Goal: Task Accomplishment & Management: Complete application form

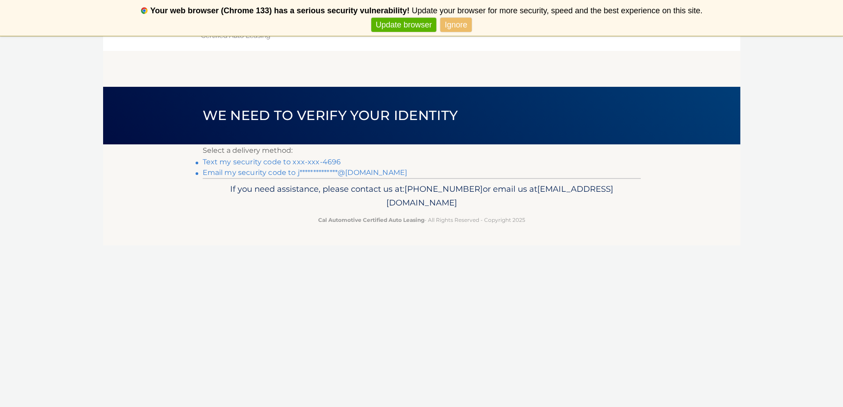
click at [452, 21] on link "Ignore" at bounding box center [455, 25] width 31 height 15
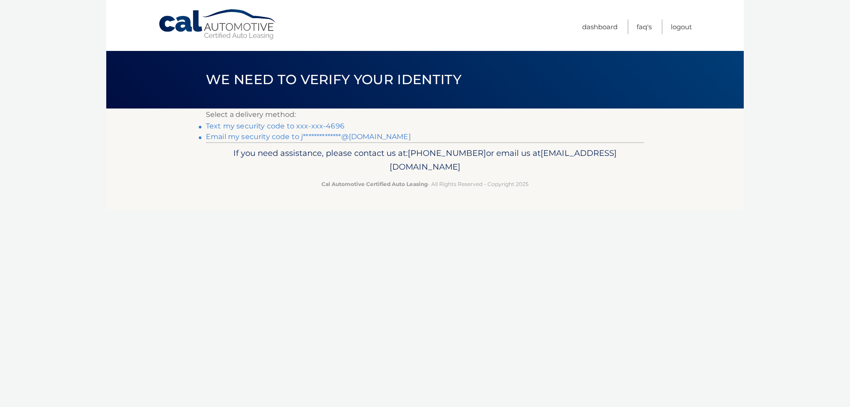
click at [277, 122] on link "Text my security code to xxx-xxx-4696" at bounding box center [275, 126] width 139 height 8
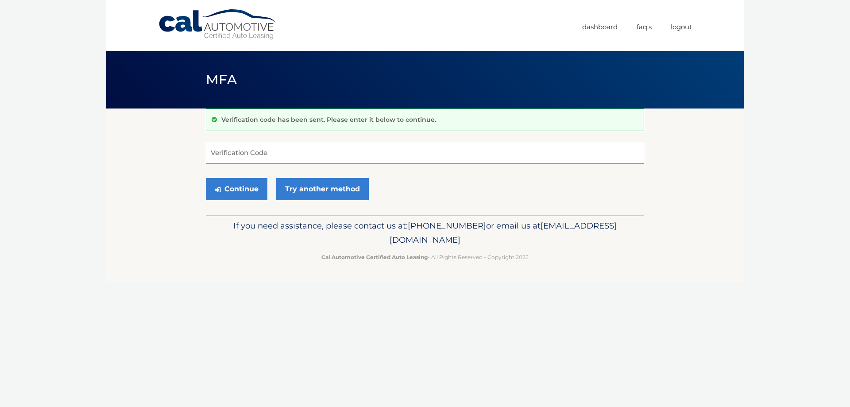
click at [305, 156] on input "Verification Code" at bounding box center [425, 153] width 438 height 22
type input "071184"
click at [206, 178] on button "Continue" at bounding box center [237, 189] width 62 height 22
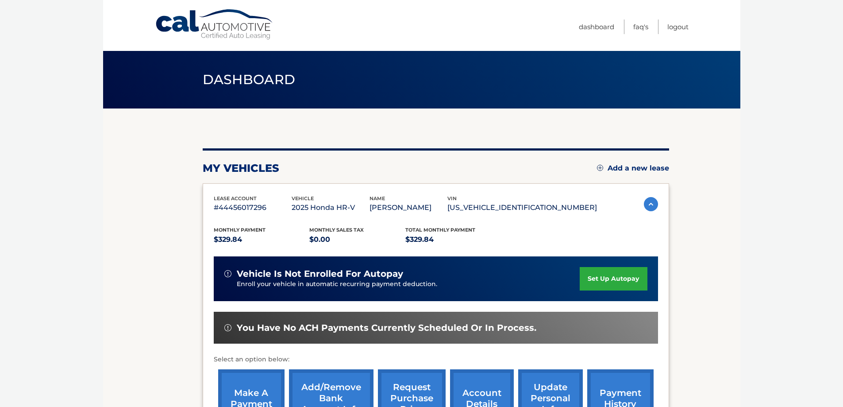
click at [612, 284] on link "set up autopay" at bounding box center [613, 278] width 67 height 23
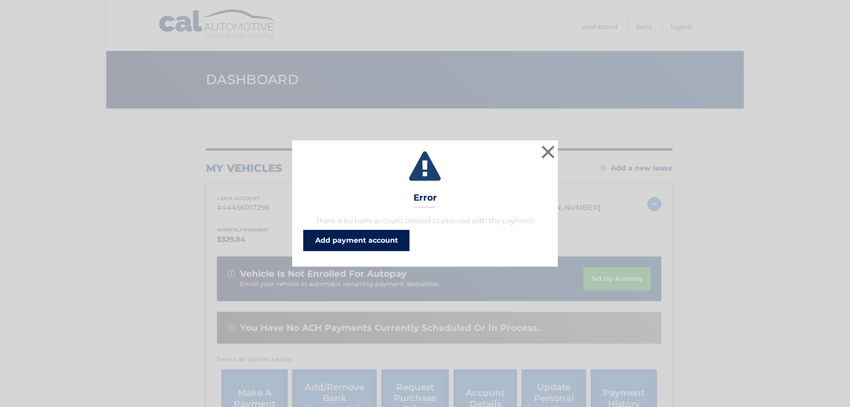
click at [389, 237] on link "Add payment account" at bounding box center [356, 240] width 106 height 21
click at [552, 145] on button "×" at bounding box center [548, 152] width 18 height 18
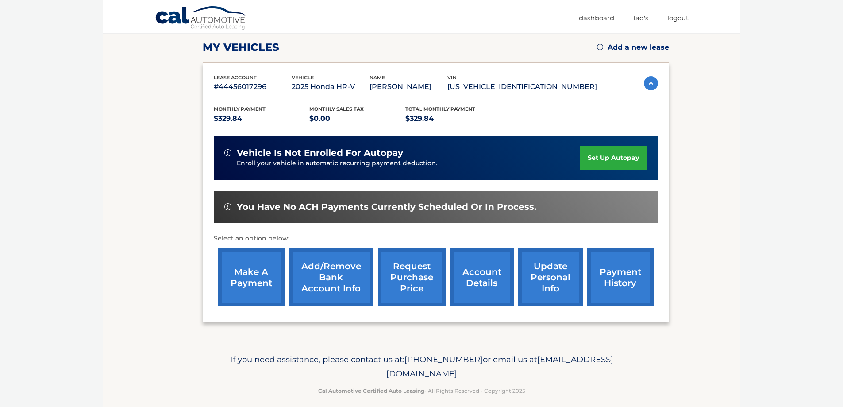
scroll to position [130, 0]
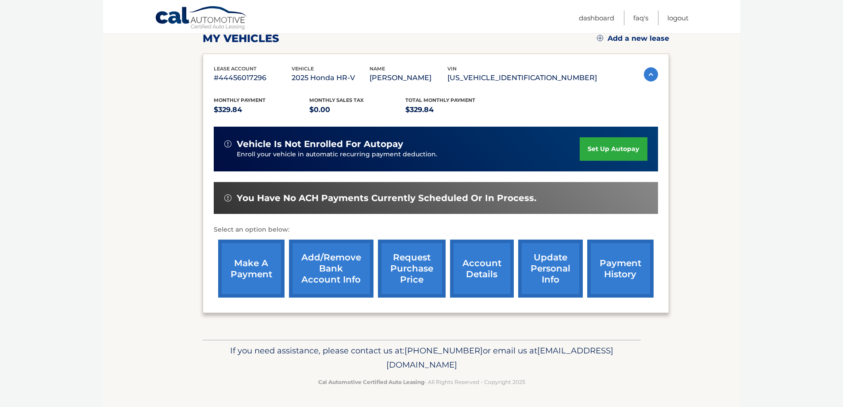
click at [493, 271] on link "account details" at bounding box center [482, 268] width 64 height 58
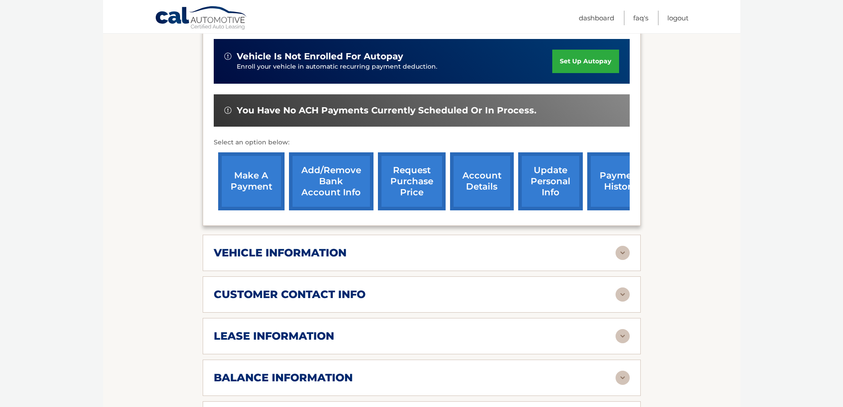
scroll to position [310, 0]
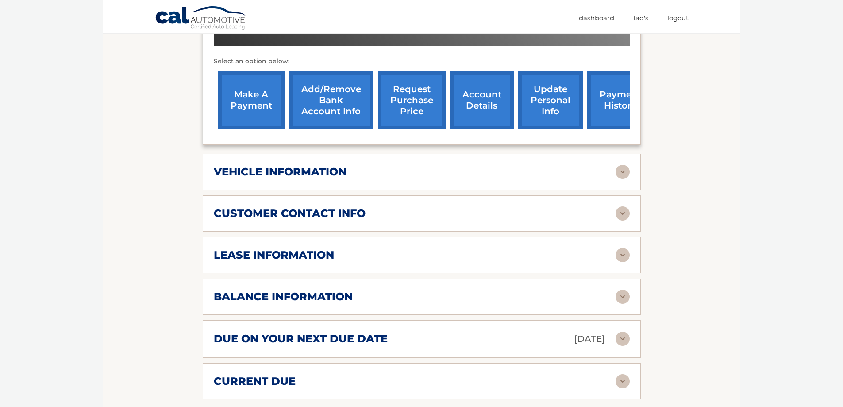
click at [334, 255] on h2 "lease information" at bounding box center [274, 254] width 120 height 13
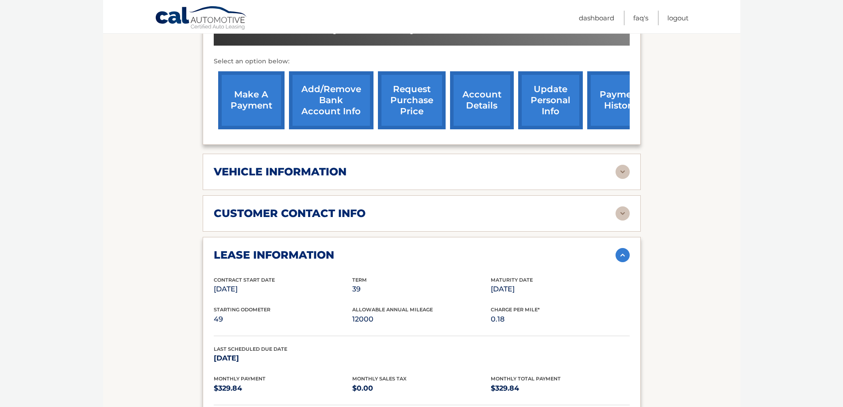
click at [334, 249] on h2 "lease information" at bounding box center [274, 254] width 120 height 13
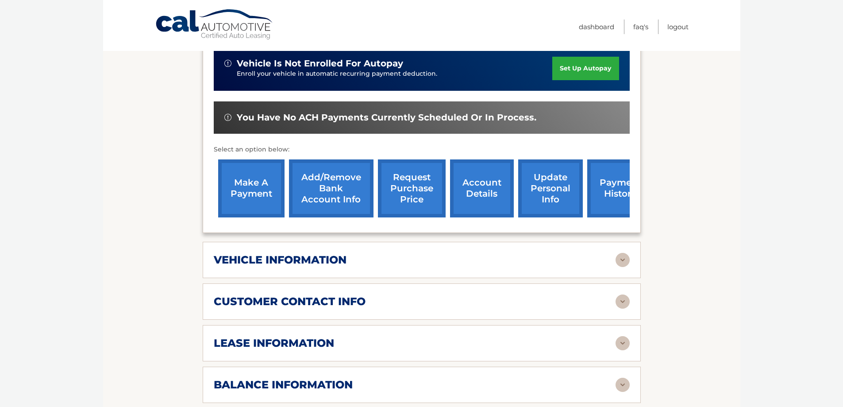
scroll to position [0, 0]
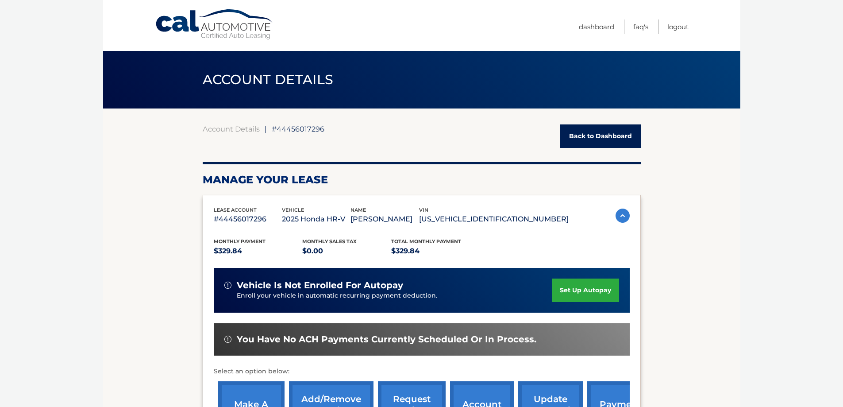
click at [585, 282] on link "set up autopay" at bounding box center [585, 289] width 66 height 23
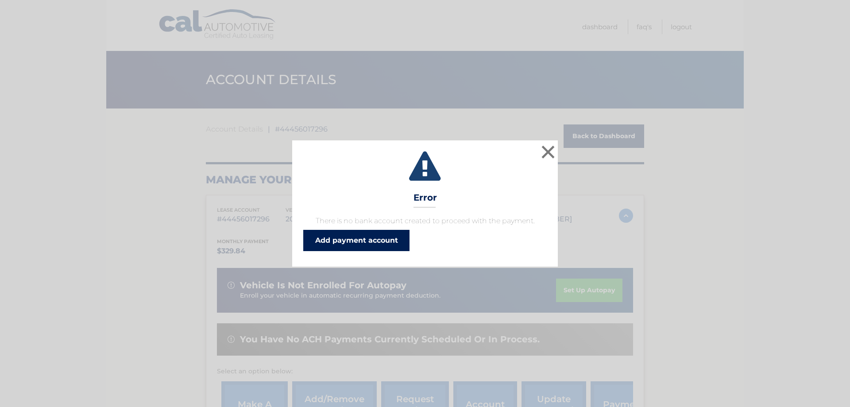
click at [398, 249] on link "Add payment account" at bounding box center [356, 240] width 106 height 21
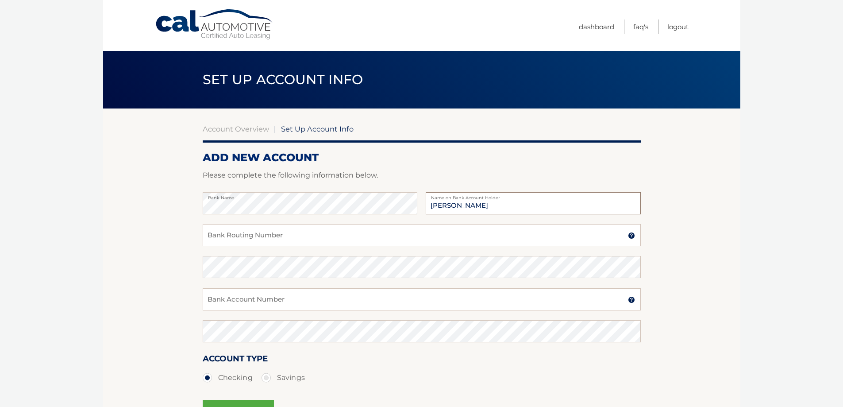
type input "[PERSON_NAME]"
click at [303, 233] on input "Bank Routing Number" at bounding box center [422, 235] width 438 height 22
type input "4014781053"
click at [269, 243] on input "4014781053" at bounding box center [422, 235] width 438 height 22
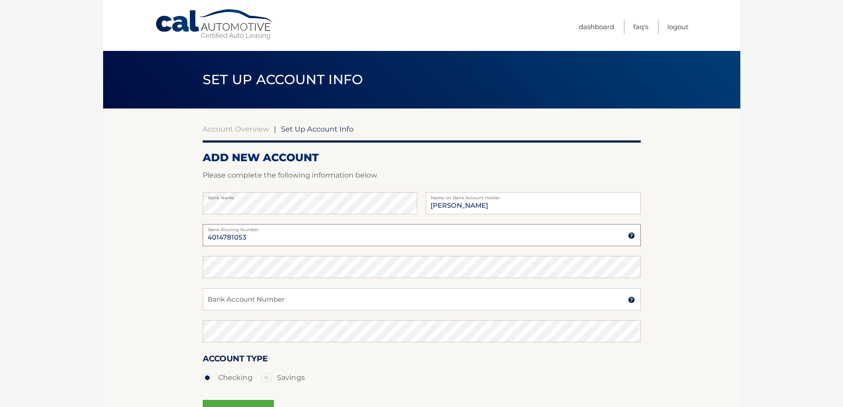
click at [269, 243] on input "4014781053" at bounding box center [422, 235] width 438 height 22
click at [268, 301] on input "Bank Account Number" at bounding box center [422, 299] width 438 height 22
paste input "4014781053"
type input "4014781053"
click at [267, 235] on input "Bank Routing Number" at bounding box center [422, 235] width 438 height 22
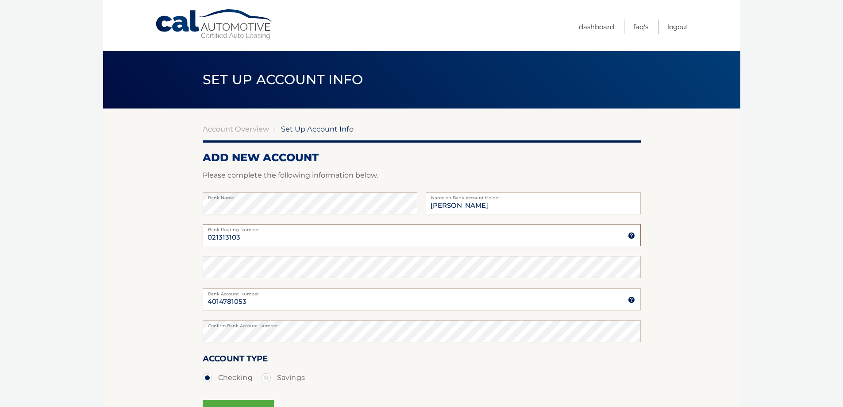
click at [253, 232] on input "021313103" at bounding box center [422, 235] width 438 height 22
click at [253, 233] on input "021313103" at bounding box center [422, 235] width 438 height 22
type input "021313103"
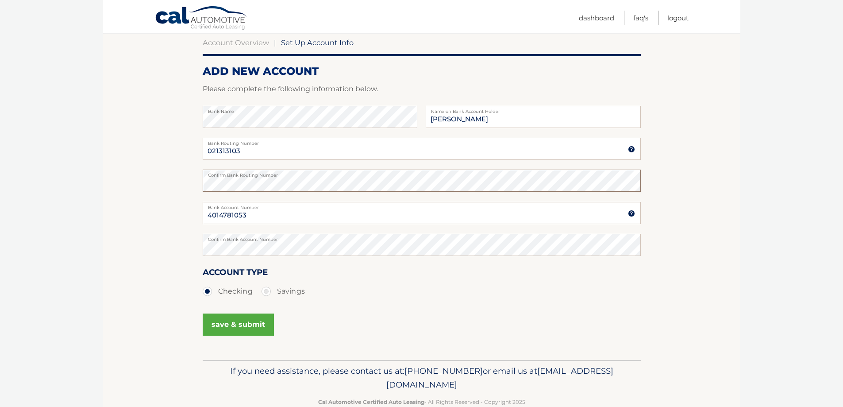
scroll to position [89, 0]
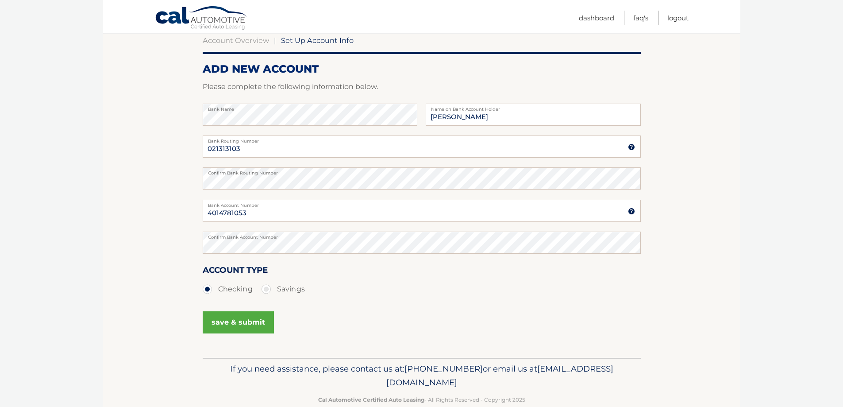
click at [234, 325] on button "save & submit" at bounding box center [238, 322] width 71 height 22
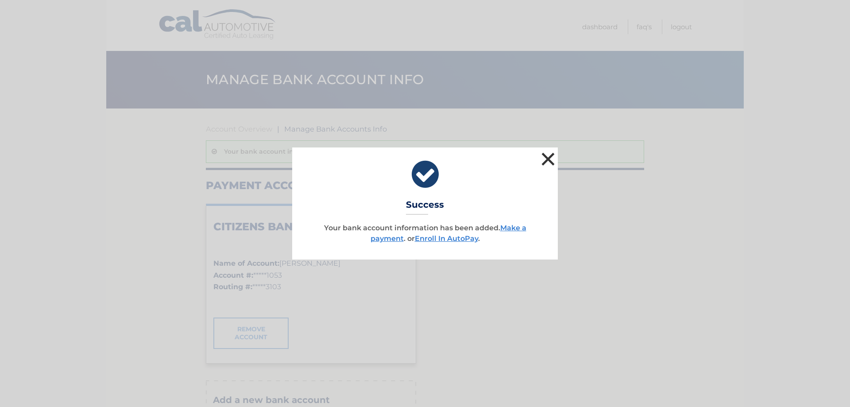
click at [550, 163] on button "×" at bounding box center [548, 159] width 18 height 18
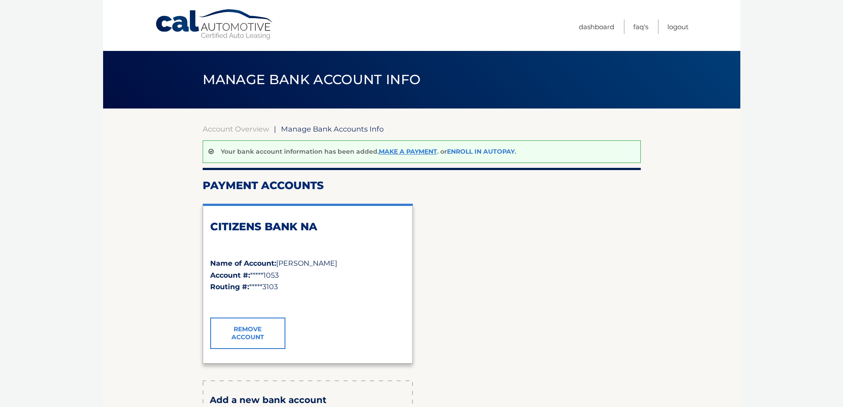
click at [473, 150] on link "Enroll In AutoPay" at bounding box center [481, 151] width 68 height 8
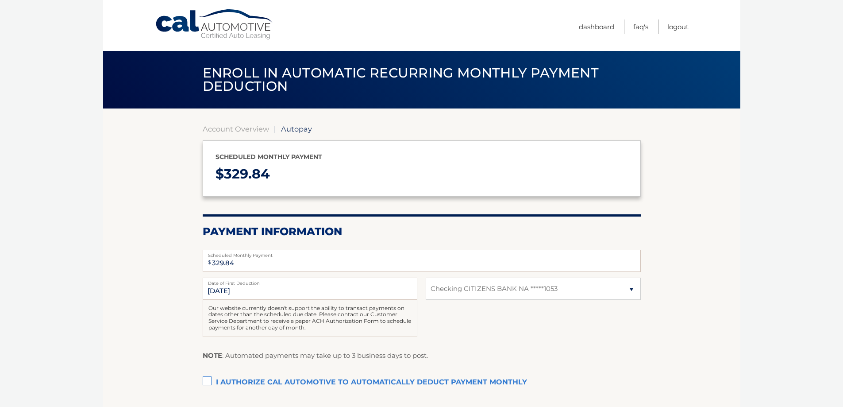
select select "ZTE0ZThmZGYtYWNmYi00ZTJjLWI5NzQtN2RjM2ZhNjA3MjQ0"
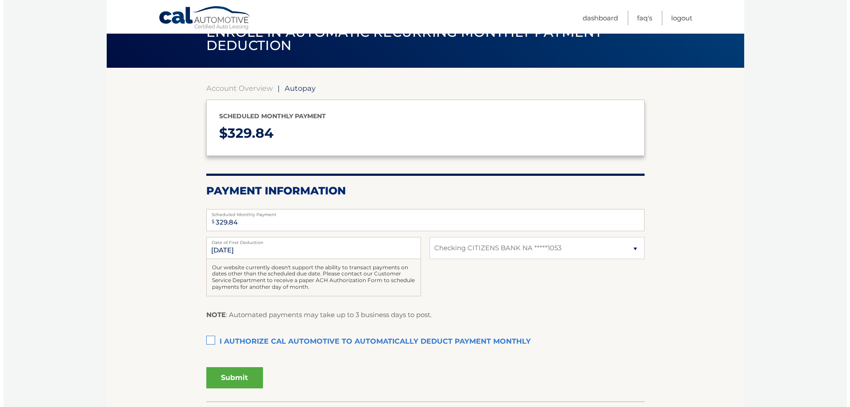
scroll to position [102, 0]
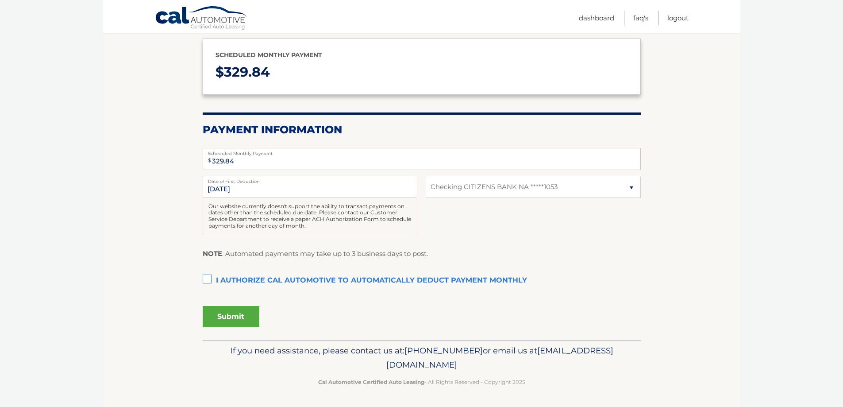
click at [250, 279] on label "I authorize cal automotive to automatically deduct payment monthly This checkbo…" at bounding box center [422, 281] width 438 height 18
click at [0, 0] on input "I authorize cal automotive to automatically deduct payment monthly This checkbo…" at bounding box center [0, 0] width 0 height 0
click at [236, 323] on button "Submit" at bounding box center [231, 316] width 57 height 21
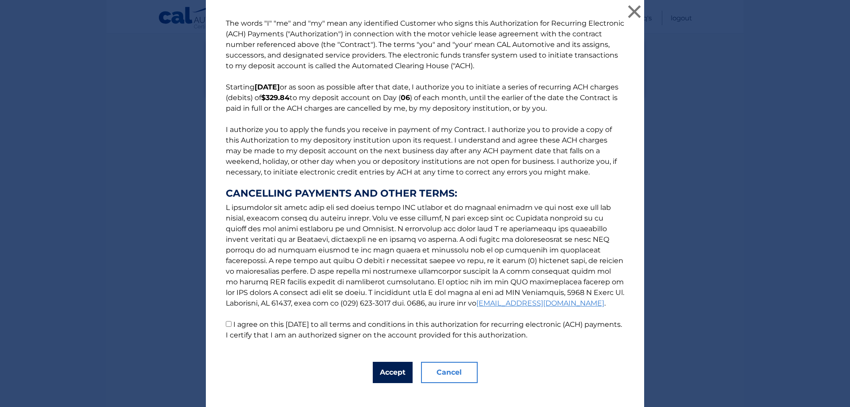
click at [388, 371] on button "Accept" at bounding box center [393, 372] width 40 height 21
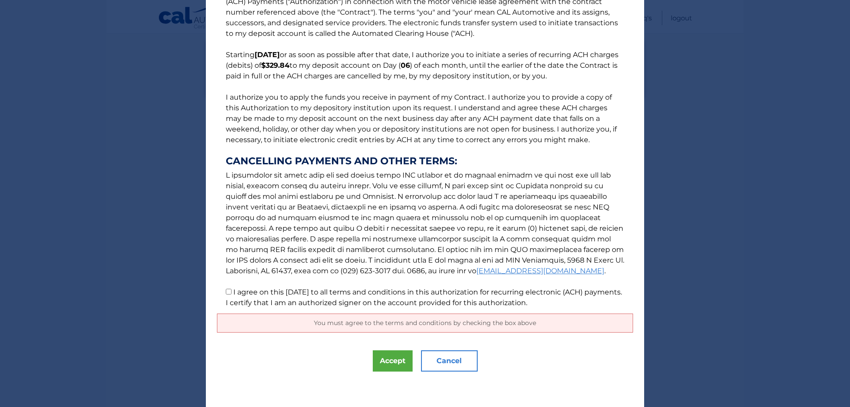
click at [266, 290] on label "I agree on this [DATE] to all terms and conditions in this authorization for re…" at bounding box center [424, 297] width 396 height 19
click at [231, 290] on input "I agree on this [DATE] to all terms and conditions in this authorization for re…" at bounding box center [229, 292] width 6 height 6
checkbox input "true"
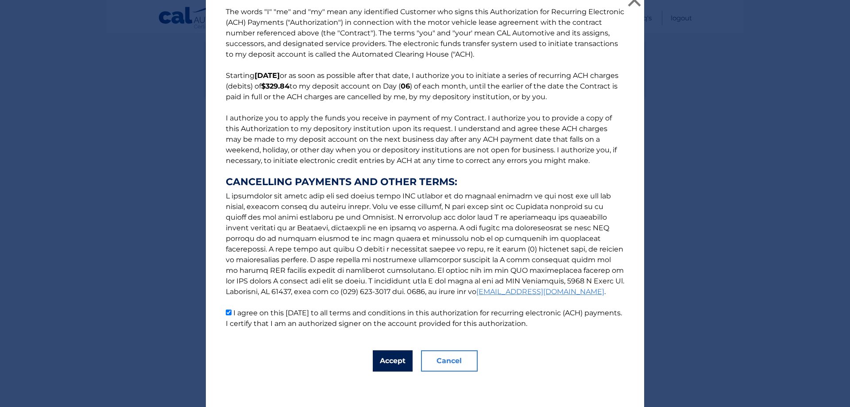
click at [381, 360] on button "Accept" at bounding box center [393, 360] width 40 height 21
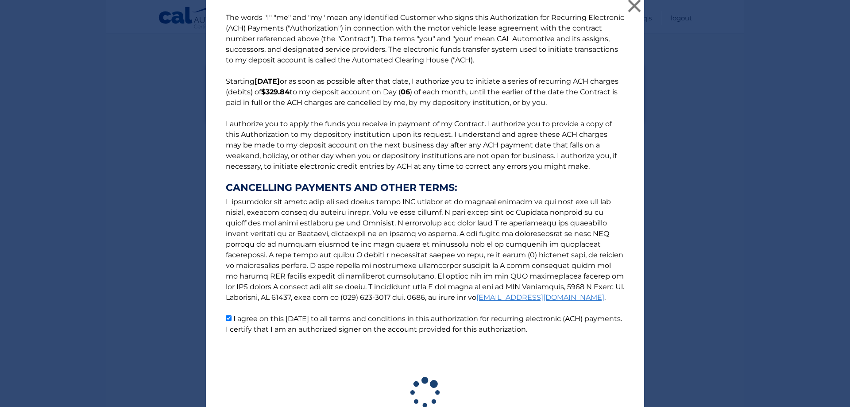
scroll to position [0, 0]
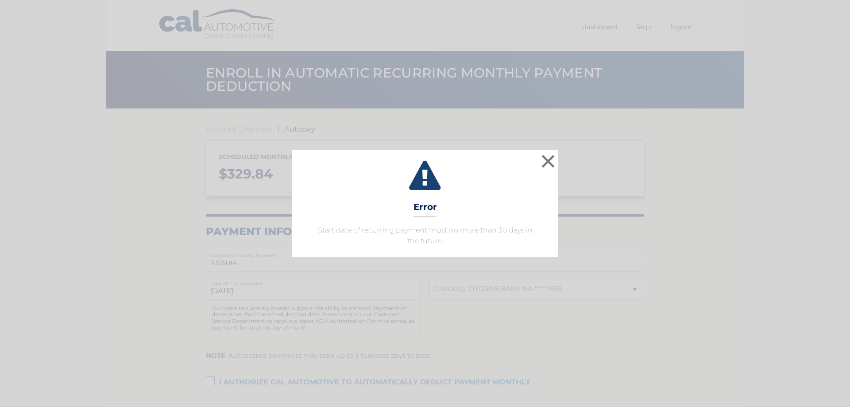
select select "ZTE0ZThmZGYtYWNmYi00ZTJjLWI5NzQtN2RjM2ZhNjA3MjQ0"
click at [551, 163] on button "×" at bounding box center [548, 161] width 18 height 18
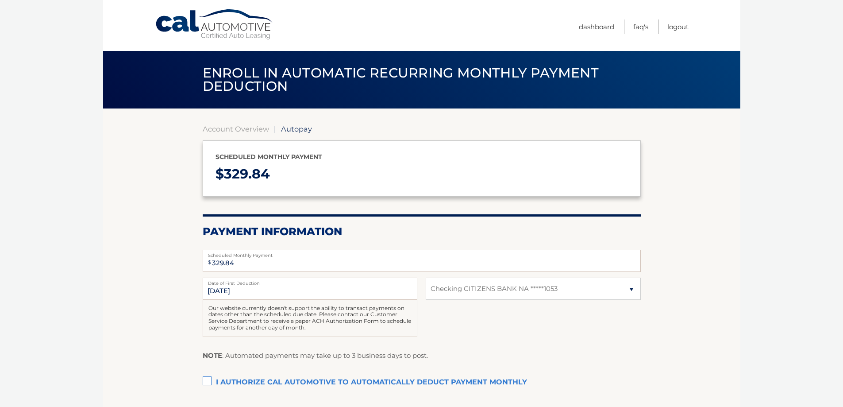
click at [206, 379] on label "I authorize cal automotive to automatically deduct payment monthly This checkbo…" at bounding box center [422, 383] width 438 height 18
click at [0, 0] on input "I authorize cal automotive to automatically deduct payment monthly This checkbo…" at bounding box center [0, 0] width 0 height 0
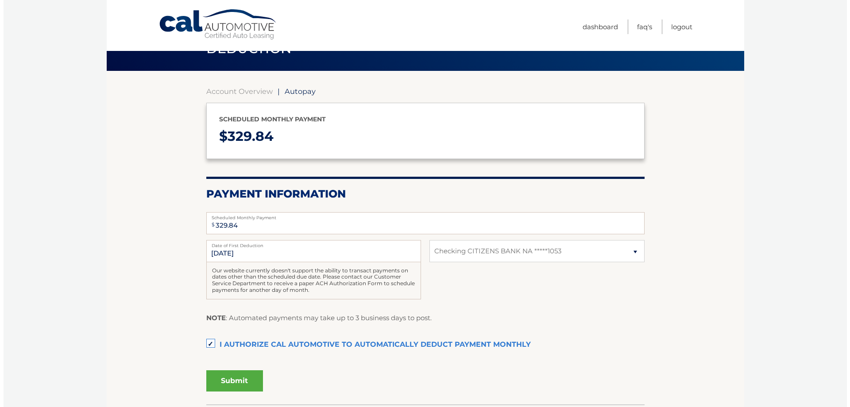
scroll to position [89, 0]
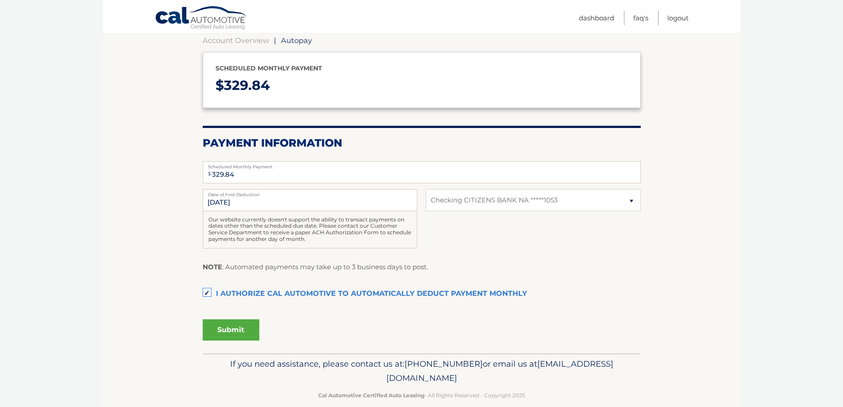
click at [236, 327] on button "Submit" at bounding box center [231, 329] width 57 height 21
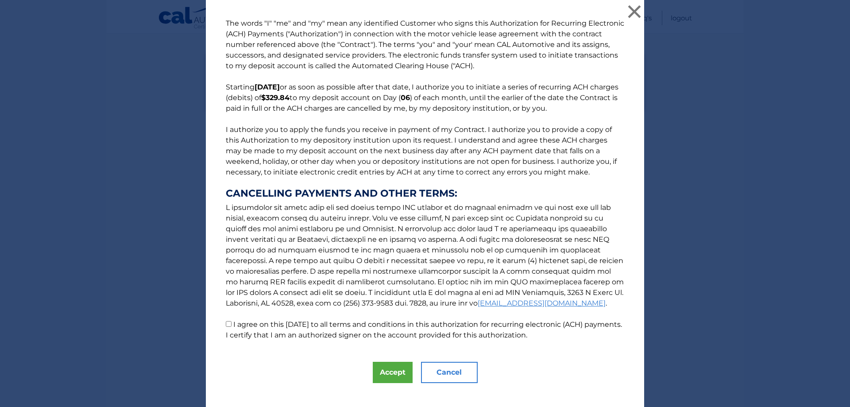
click at [300, 319] on p "The words "I" "me" and "my" mean any identified Customer who signs this Authori…" at bounding box center [425, 179] width 416 height 322
click at [302, 324] on label "I agree on this [DATE] to all terms and conditions in this authorization for re…" at bounding box center [424, 329] width 396 height 19
click at [231, 324] on input "I agree on this [DATE] to all terms and conditions in this authorization for re…" at bounding box center [229, 324] width 6 height 6
checkbox input "true"
click at [381, 370] on button "Accept" at bounding box center [393, 372] width 40 height 21
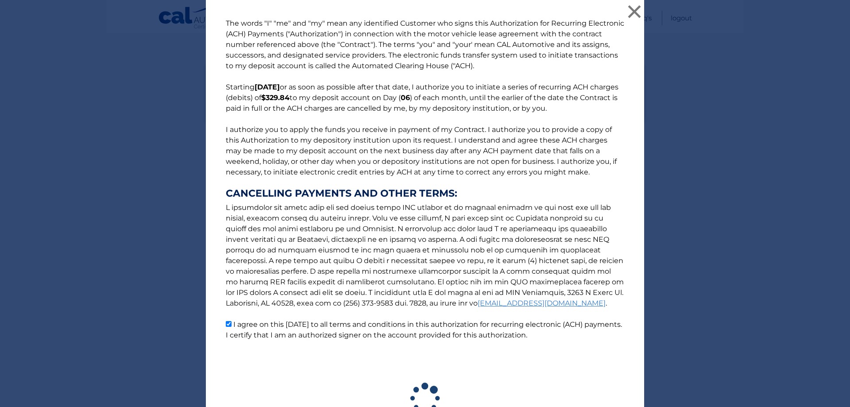
scroll to position [77, 0]
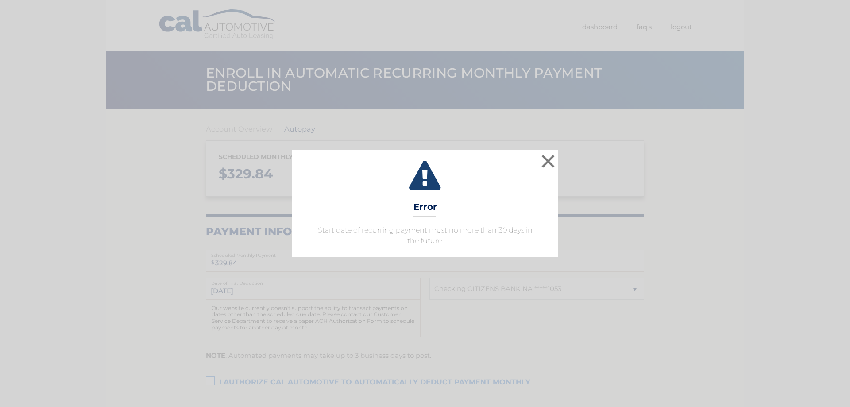
select select "ZTE0ZThmZGYtYWNmYi00ZTJjLWI5NzQtN2RjM2ZhNjA3MjQ0"
click at [544, 161] on button "×" at bounding box center [548, 161] width 18 height 18
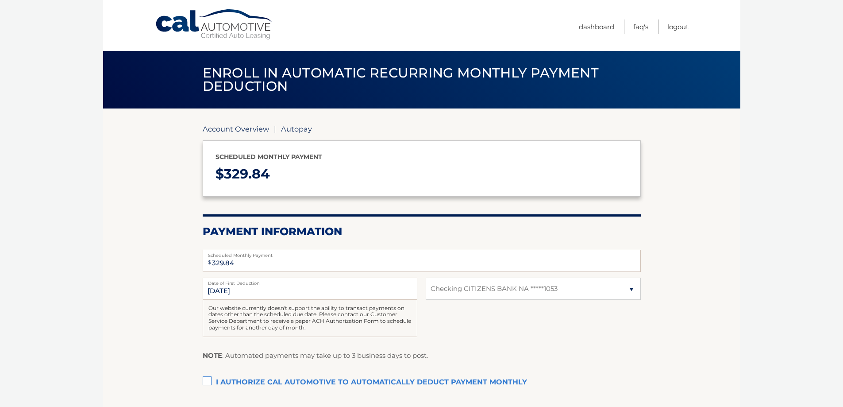
click at [261, 131] on link "Account Overview" at bounding box center [236, 128] width 66 height 9
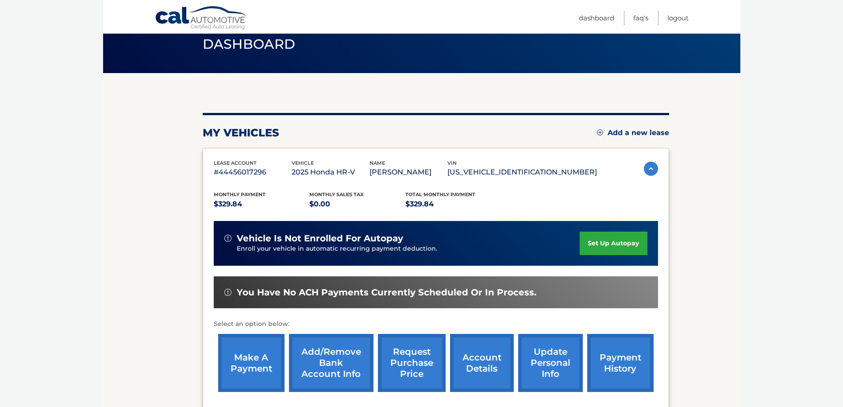
scroll to position [130, 0]
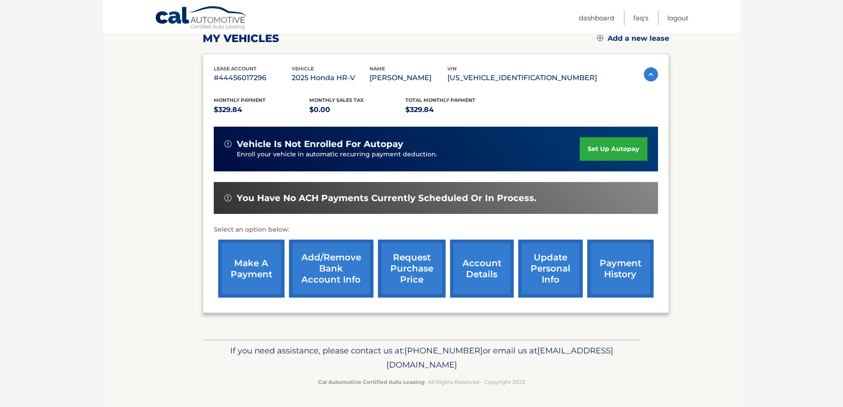
click at [257, 276] on link "make a payment" at bounding box center [251, 268] width 66 height 58
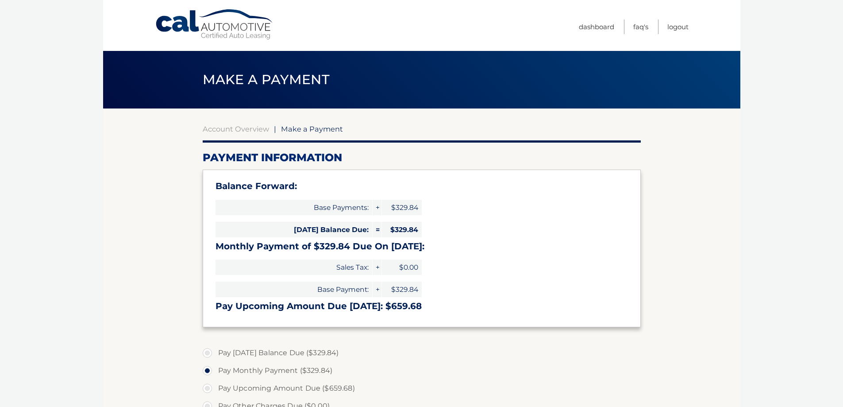
select select "ZTE0ZThmZGYtYWNmYi00ZTJjLWI5NzQtN2RjM2ZhNjA3MjQ0"
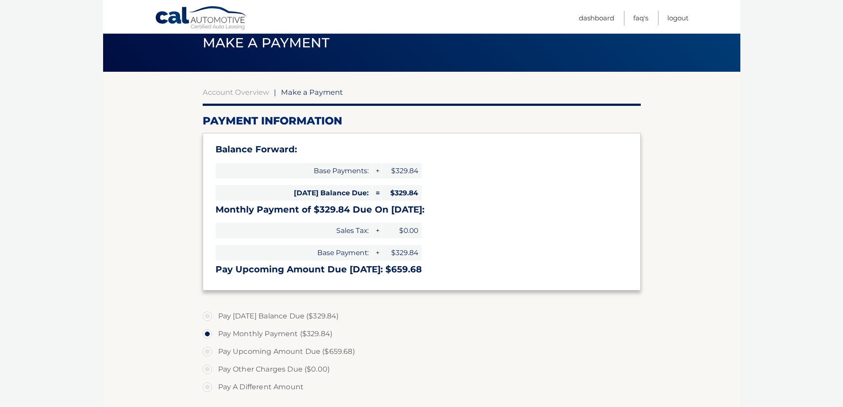
scroll to position [89, 0]
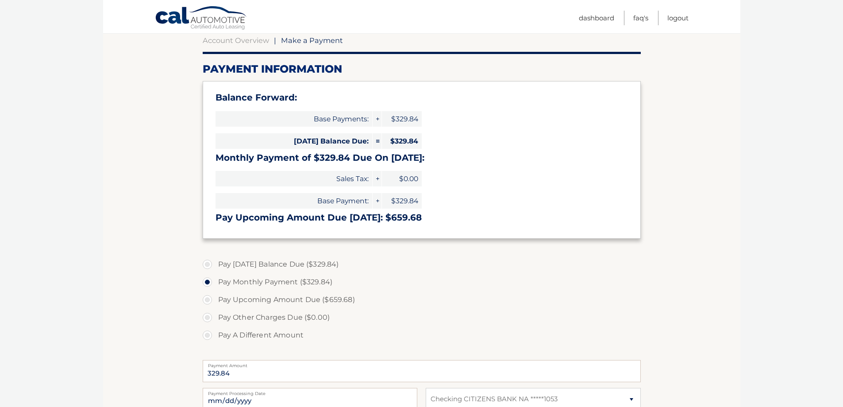
click at [269, 266] on label "Pay [DATE] Balance Due ($329.84)" at bounding box center [422, 264] width 438 height 18
click at [215, 266] on input "Pay Today's Balance Due ($329.84)" at bounding box center [210, 262] width 9 height 14
radio input "true"
click at [270, 281] on label "Pay Monthly Payment ($329.84)" at bounding box center [422, 282] width 438 height 18
click at [215, 281] on input "Pay Monthly Payment ($329.84)" at bounding box center [210, 280] width 9 height 14
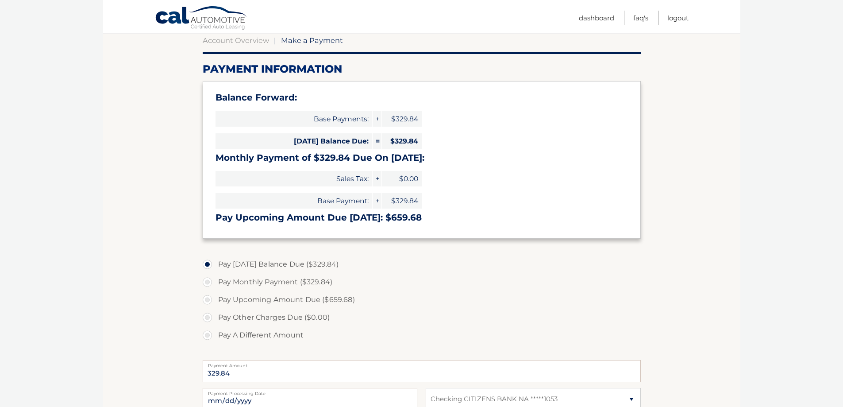
radio input "true"
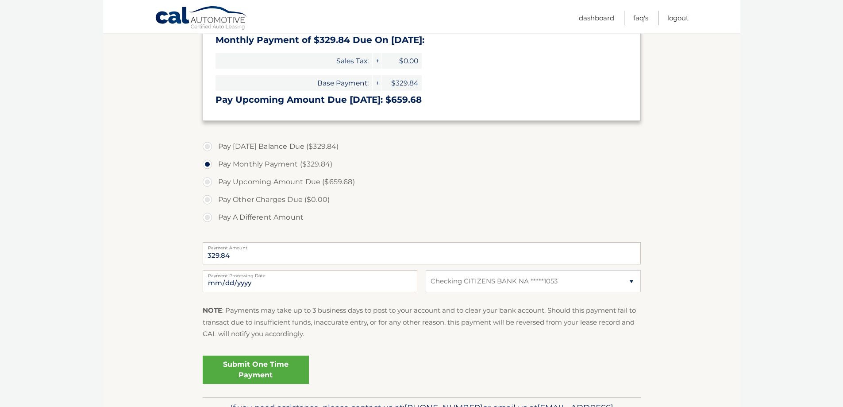
scroll to position [263, 0]
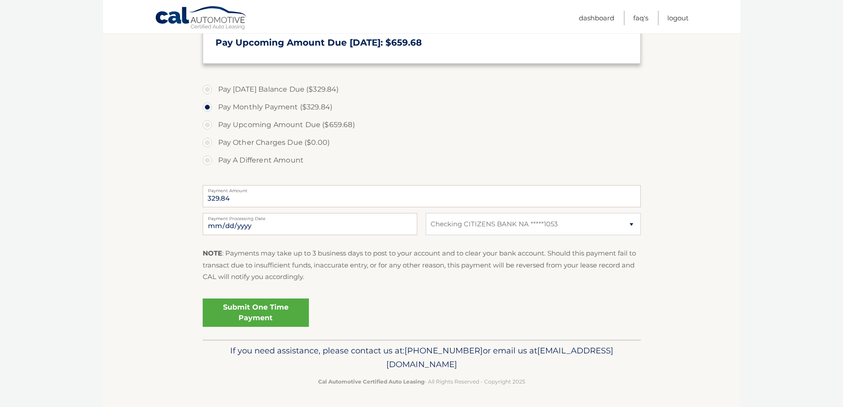
click at [243, 312] on link "Submit One Time Payment" at bounding box center [256, 312] width 106 height 28
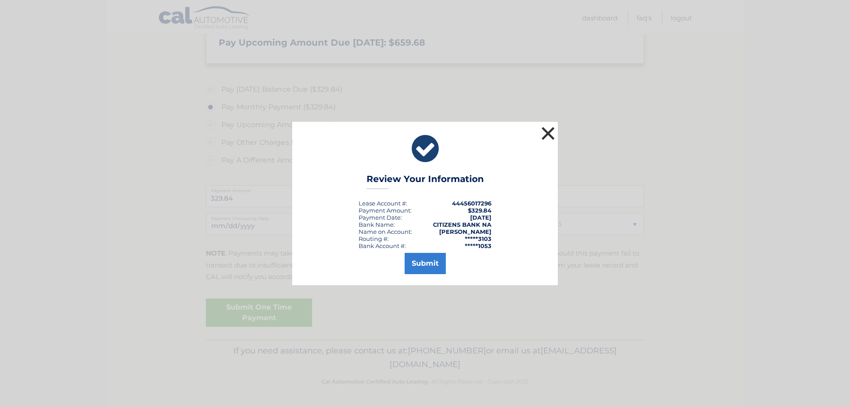
click at [548, 132] on button "×" at bounding box center [548, 133] width 18 height 18
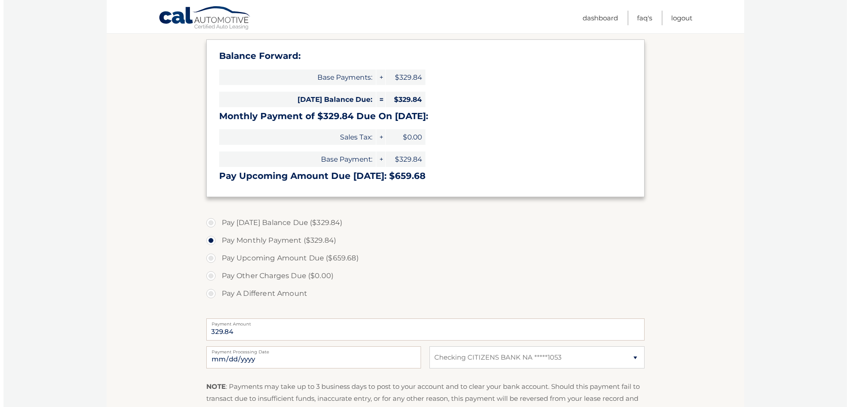
scroll to position [219, 0]
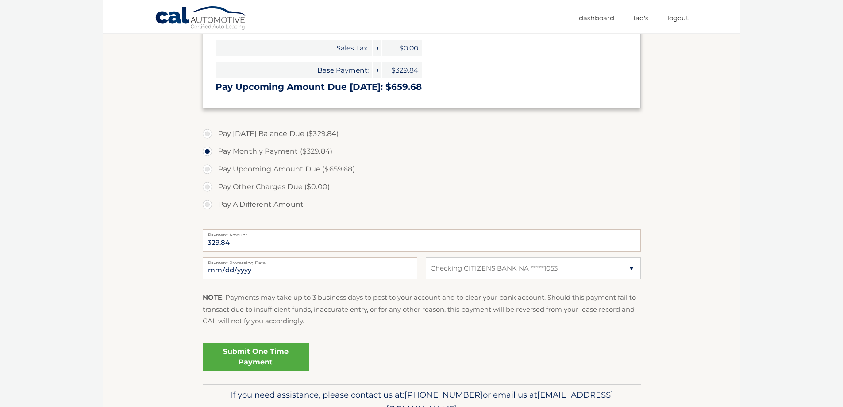
click at [258, 358] on link "Submit One Time Payment" at bounding box center [256, 357] width 106 height 28
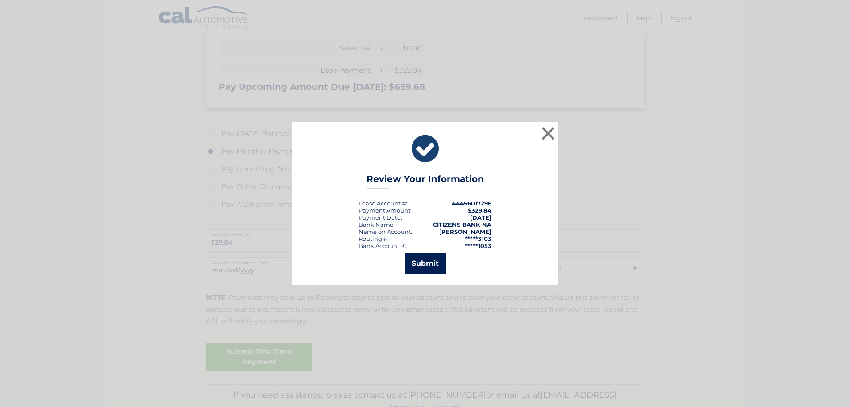
click at [432, 266] on button "Submit" at bounding box center [425, 263] width 41 height 21
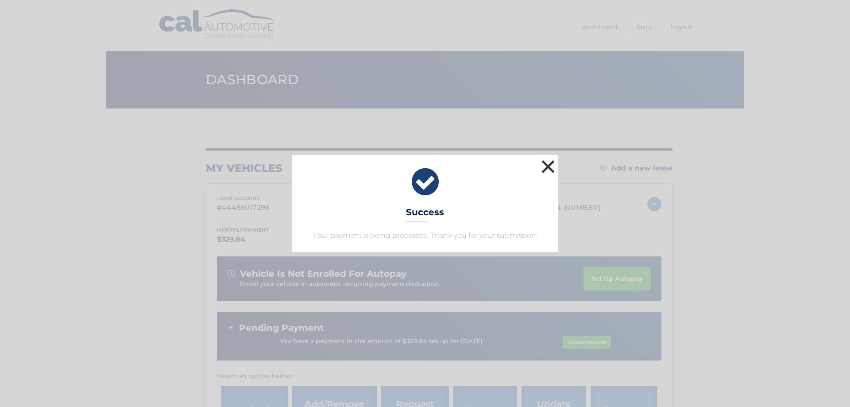
click at [551, 167] on button "×" at bounding box center [548, 167] width 18 height 18
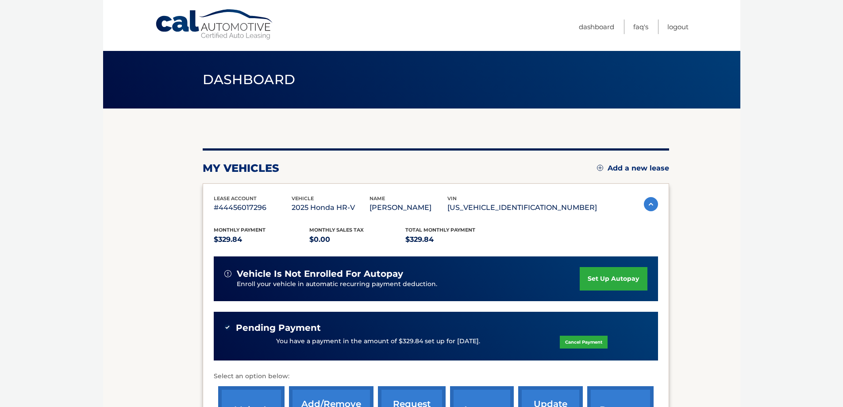
click at [613, 276] on link "set up autopay" at bounding box center [613, 278] width 67 height 23
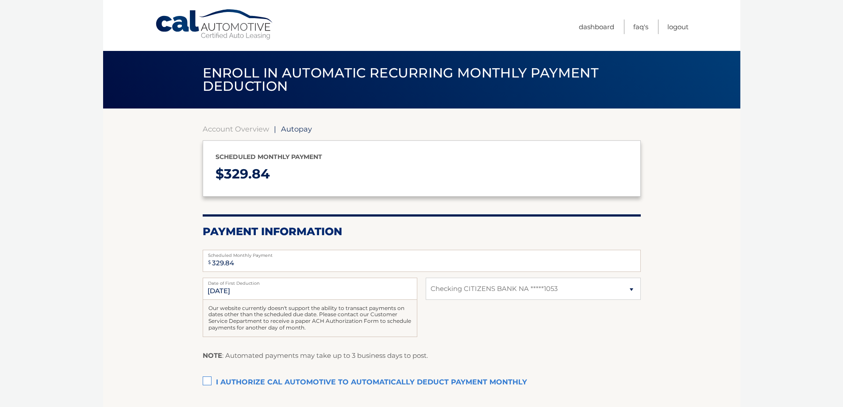
select select "ZTE0ZThmZGYtYWNmYi00ZTJjLWI5NzQtN2RjM2ZhNjA3MjQ0"
click at [277, 283] on label "Date of First Deduction" at bounding box center [310, 281] width 215 height 7
click at [277, 283] on input "[DATE]" at bounding box center [310, 289] width 215 height 22
click at [227, 286] on input "[DATE]" at bounding box center [310, 289] width 215 height 22
click at [217, 290] on input "[DATE]" at bounding box center [310, 289] width 215 height 22
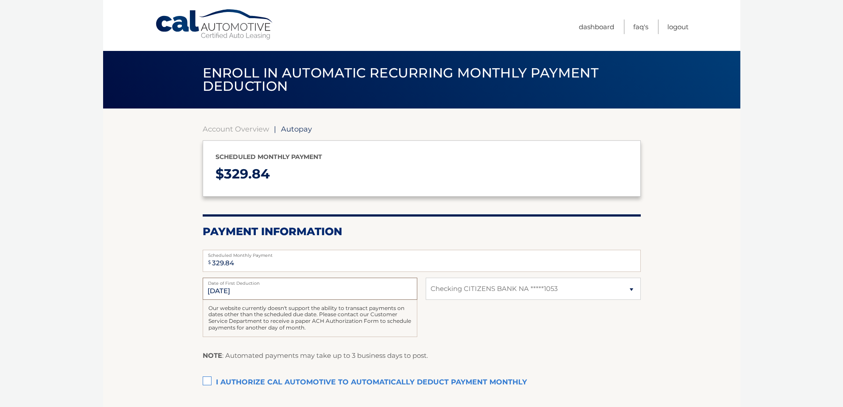
click at [217, 290] on input "[DATE]" at bounding box center [310, 289] width 215 height 22
click at [256, 286] on input "[DATE]" at bounding box center [310, 289] width 215 height 22
click at [215, 289] on input "[DATE]" at bounding box center [310, 289] width 215 height 22
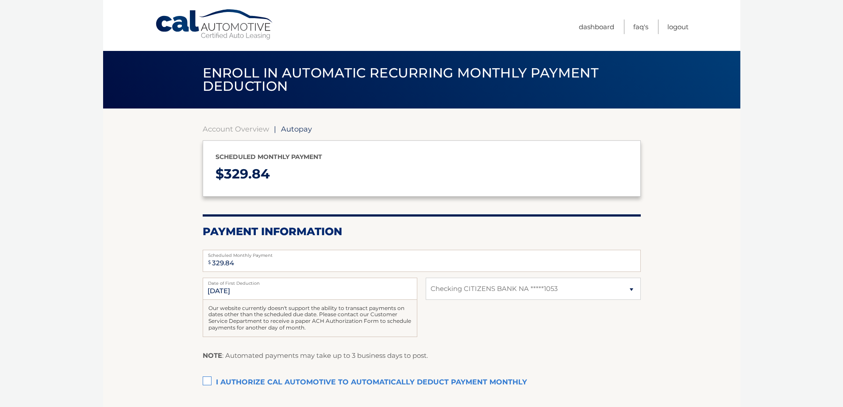
click at [207, 374] on label "I authorize cal automotive to automatically deduct payment monthly This checkbo…" at bounding box center [422, 383] width 438 height 18
click at [0, 0] on input "I authorize cal automotive to automatically deduct payment monthly This checkbo…" at bounding box center [0, 0] width 0 height 0
click at [209, 378] on label "I authorize cal automotive to automatically deduct payment monthly This checkbo…" at bounding box center [422, 383] width 438 height 18
click at [0, 0] on input "I authorize cal automotive to automatically deduct payment monthly This checkbo…" at bounding box center [0, 0] width 0 height 0
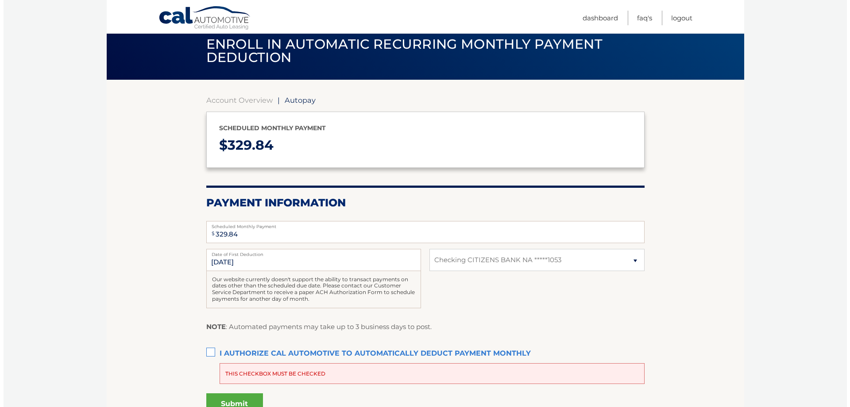
scroll to position [44, 0]
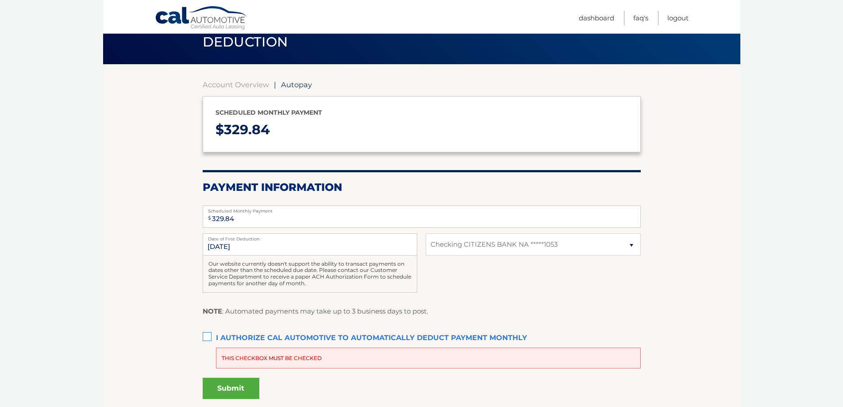
click at [207, 336] on label "I authorize cal automotive to automatically deduct payment monthly This checkbo…" at bounding box center [422, 338] width 438 height 18
click at [0, 0] on input "I authorize cal automotive to automatically deduct payment monthly This checkbo…" at bounding box center [0, 0] width 0 height 0
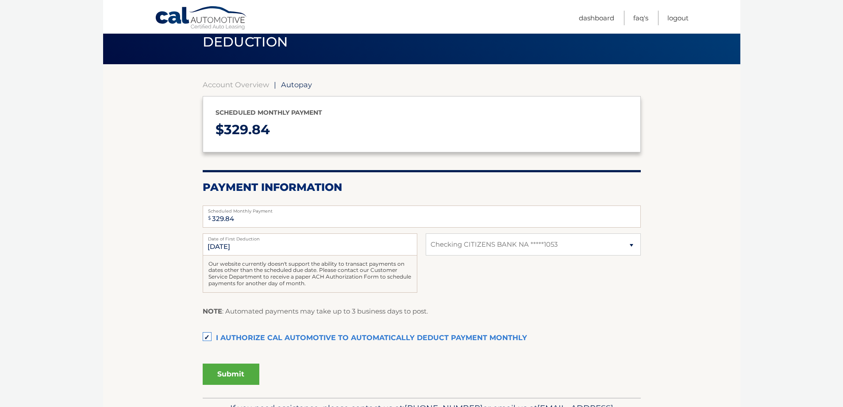
click at [224, 369] on button "Submit" at bounding box center [231, 373] width 57 height 21
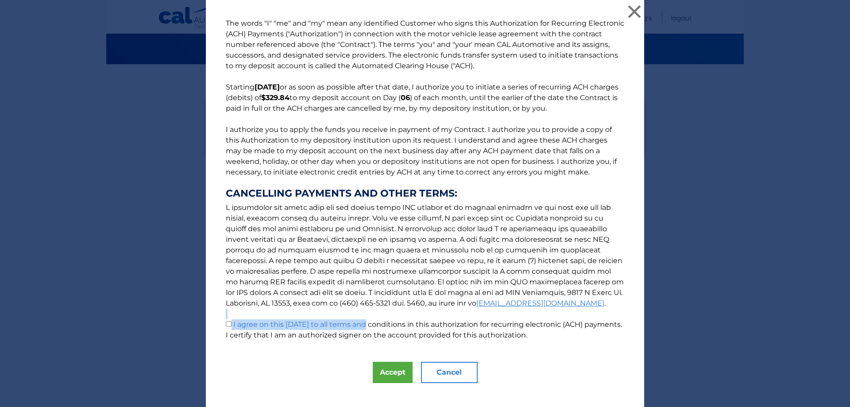
click at [357, 320] on p "The words "I" "me" and "my" mean any identified Customer who signs this Authori…" at bounding box center [425, 179] width 416 height 322
click at [350, 336] on label "I agree on this [DATE] to all terms and conditions in this authorization for re…" at bounding box center [424, 329] width 396 height 19
click at [231, 327] on input "I agree on this [DATE] to all terms and conditions in this authorization for re…" at bounding box center [229, 324] width 6 height 6
checkbox input "true"
click at [376, 368] on button "Accept" at bounding box center [393, 372] width 40 height 21
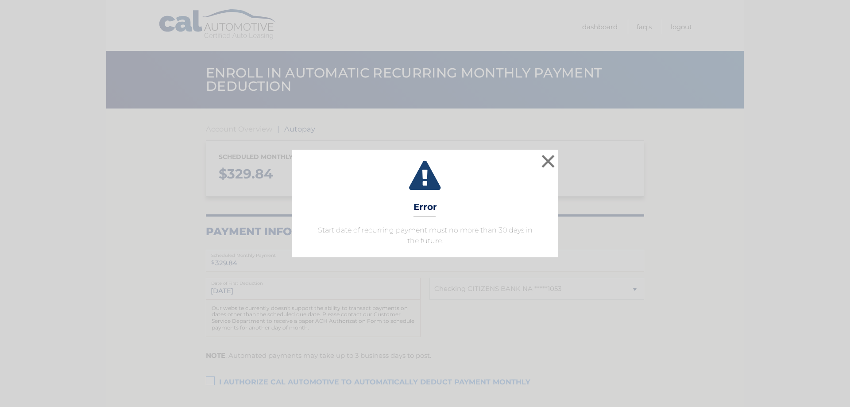
select select "ZTE0ZThmZGYtYWNmYi00ZTJjLWI5NzQtN2RjM2ZhNjA3MjQ0"
click at [549, 158] on button "×" at bounding box center [548, 161] width 18 height 18
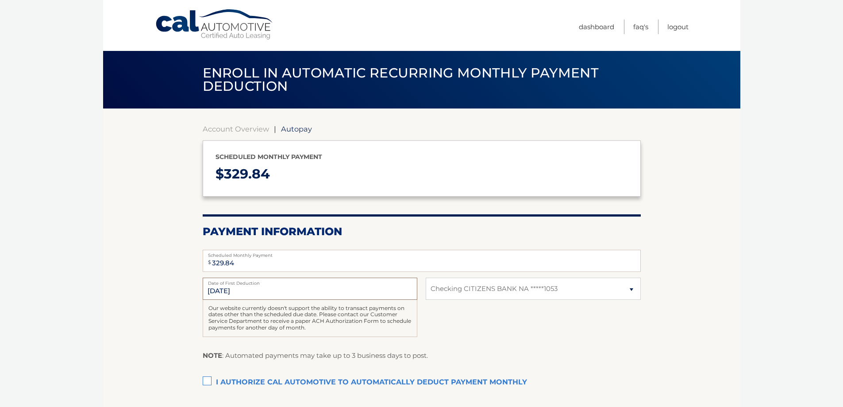
click at [218, 292] on input "[DATE]" at bounding box center [310, 289] width 215 height 22
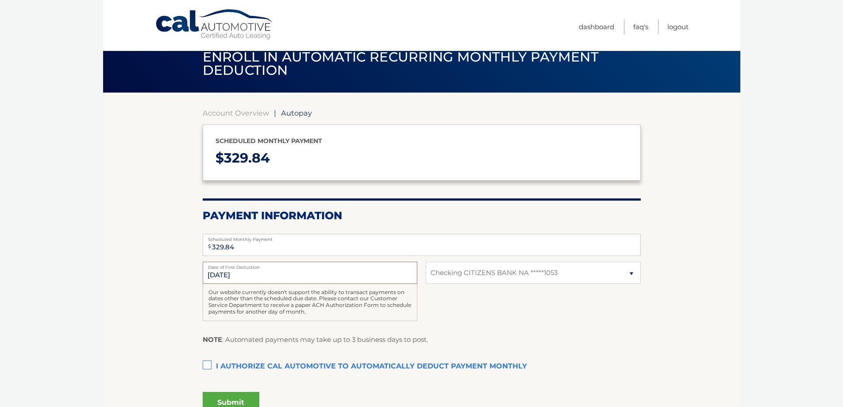
scroll to position [18, 0]
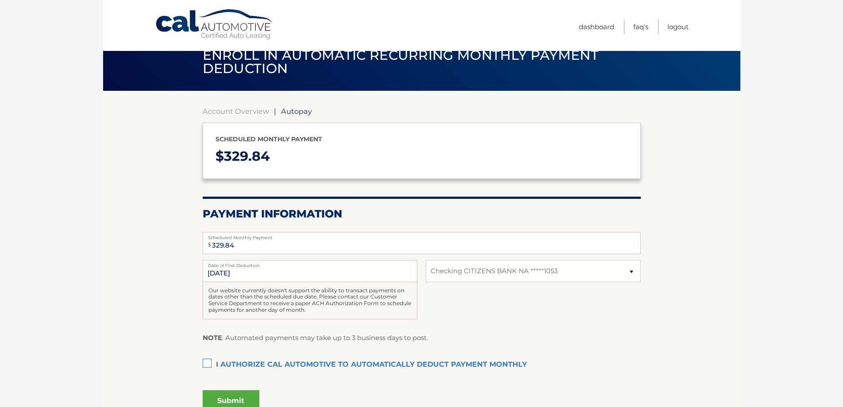
click at [243, 267] on label "Date of First Deduction" at bounding box center [310, 263] width 215 height 7
click at [243, 267] on input "[DATE]" at bounding box center [310, 271] width 215 height 22
